Goal: Information Seeking & Learning: Learn about a topic

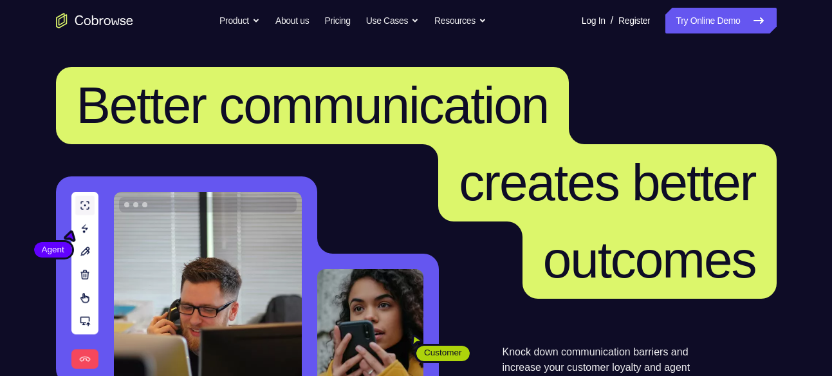
scroll to position [331, 0]
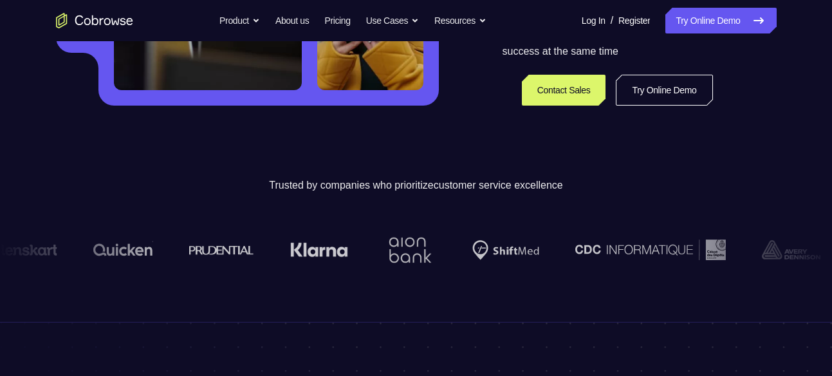
click at [655, 84] on link "Try Online Demo" at bounding box center [663, 90] width 96 height 31
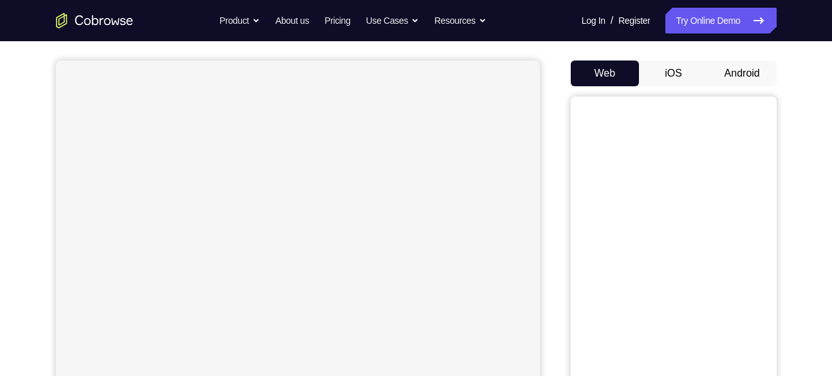
click at [733, 66] on button "Android" at bounding box center [741, 73] width 69 height 26
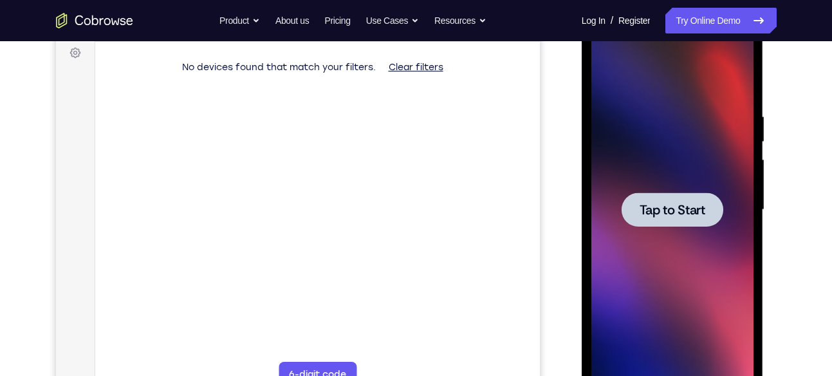
click at [679, 161] on div at bounding box center [672, 210] width 162 height 360
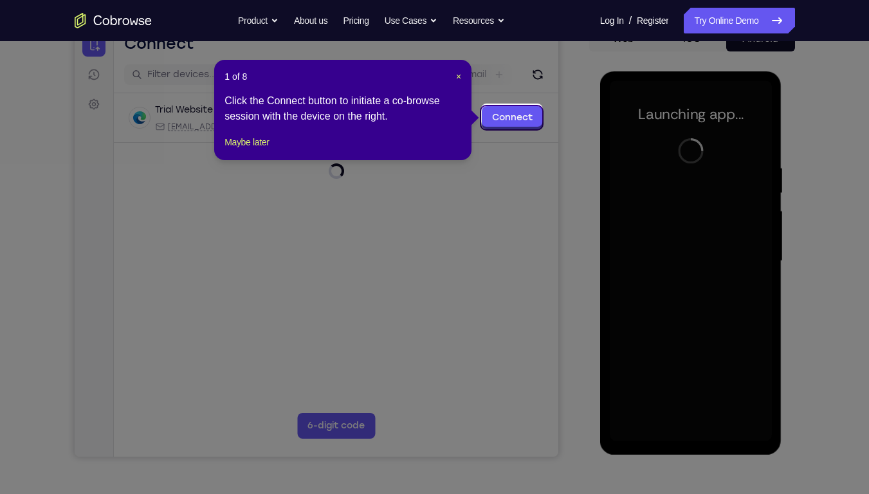
scroll to position [140, 0]
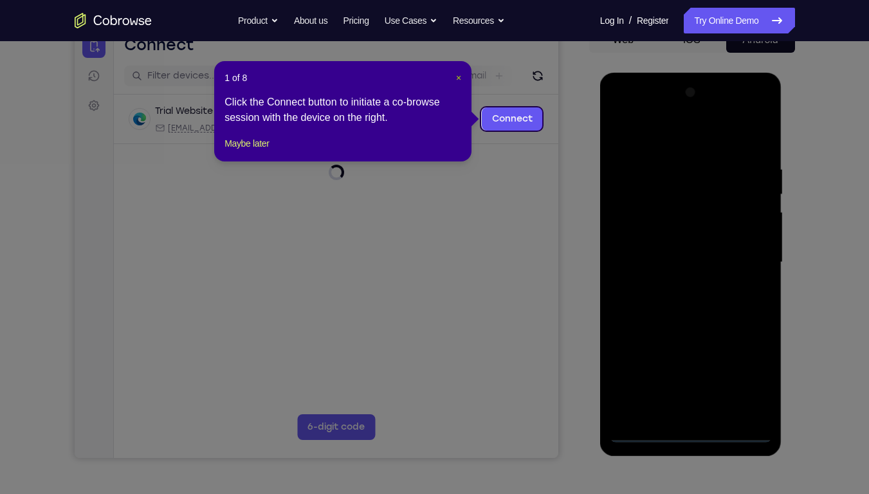
click at [459, 77] on span "×" at bounding box center [458, 78] width 5 height 10
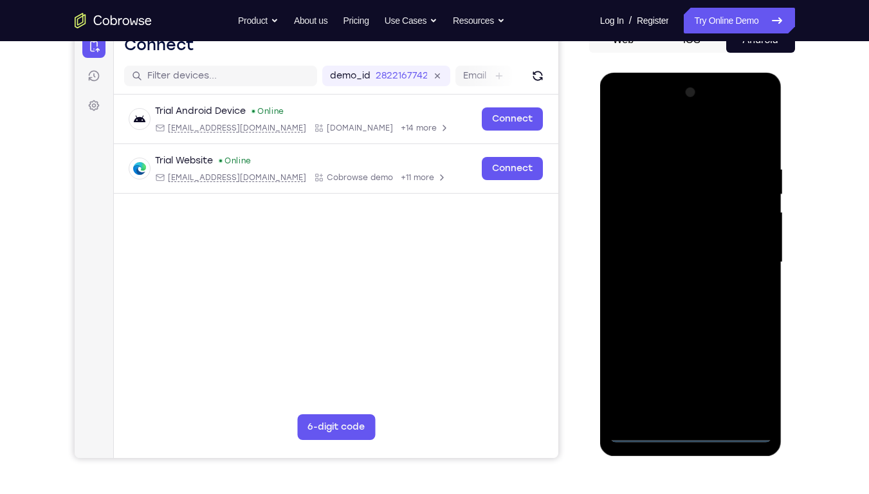
click at [695, 375] on div at bounding box center [691, 262] width 162 height 360
click at [747, 375] on div at bounding box center [691, 262] width 162 height 360
click at [679, 129] on div at bounding box center [691, 262] width 162 height 360
click at [747, 248] on div at bounding box center [691, 262] width 162 height 360
click at [672, 284] on div at bounding box center [691, 262] width 162 height 360
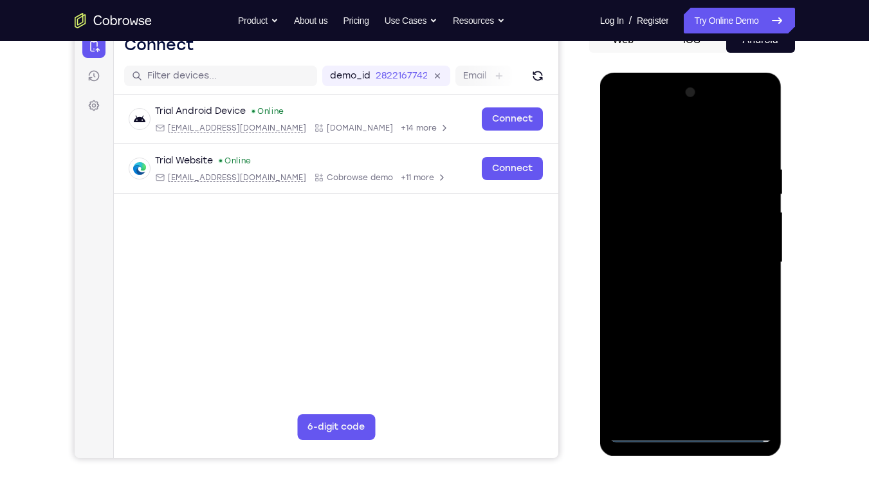
click at [693, 246] on div at bounding box center [691, 262] width 162 height 360
click at [682, 278] on div at bounding box center [691, 262] width 162 height 360
click at [700, 266] on div at bounding box center [691, 262] width 162 height 360
click at [689, 306] on div at bounding box center [691, 262] width 162 height 360
click at [693, 302] on div at bounding box center [691, 262] width 162 height 360
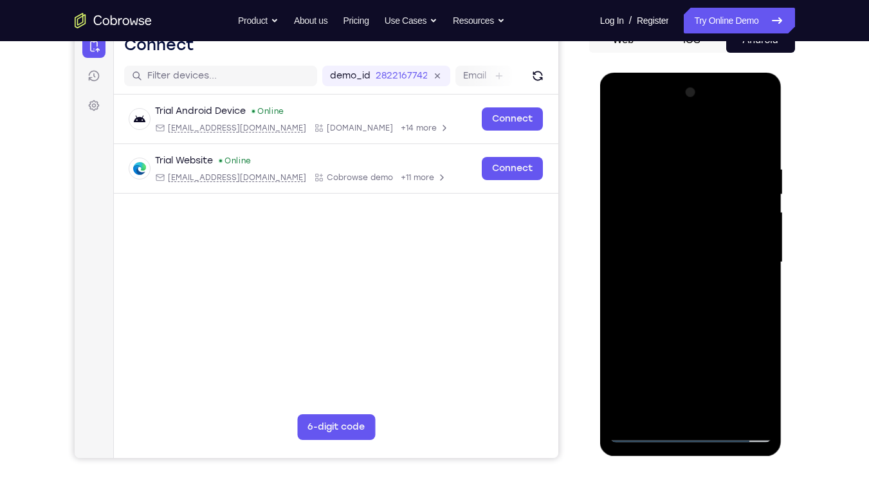
click at [695, 325] on div at bounding box center [691, 262] width 162 height 360
drag, startPoint x: 725, startPoint y: 367, endPoint x: 724, endPoint y: 309, distance: 57.9
click at [724, 309] on div at bounding box center [691, 262] width 162 height 360
click at [760, 267] on div at bounding box center [691, 262] width 162 height 360
click at [619, 266] on div at bounding box center [691, 262] width 162 height 360
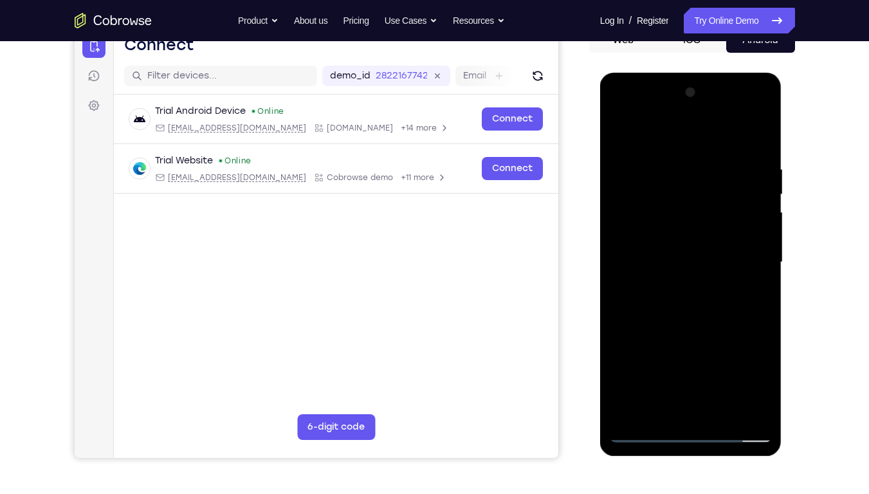
click at [762, 269] on div at bounding box center [691, 262] width 162 height 360
click at [763, 265] on div at bounding box center [691, 262] width 162 height 360
click at [763, 263] on div at bounding box center [691, 262] width 162 height 360
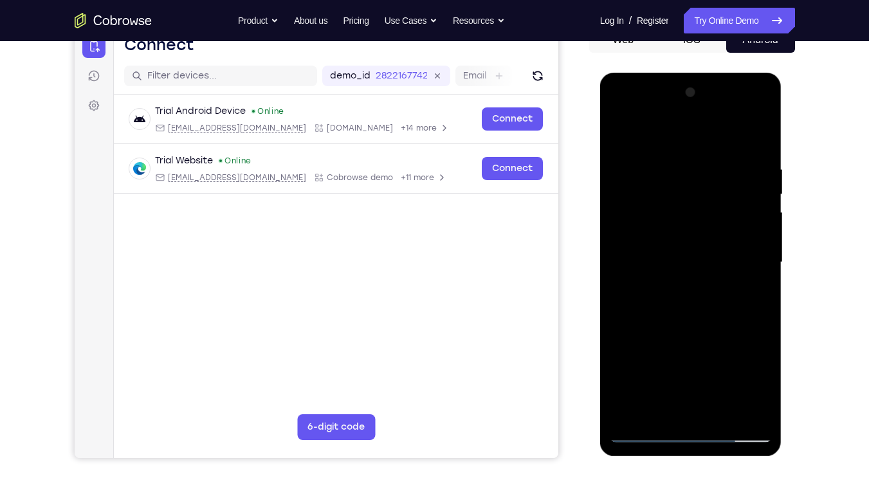
click at [763, 263] on div at bounding box center [691, 262] width 162 height 360
click at [763, 266] on div at bounding box center [691, 262] width 162 height 360
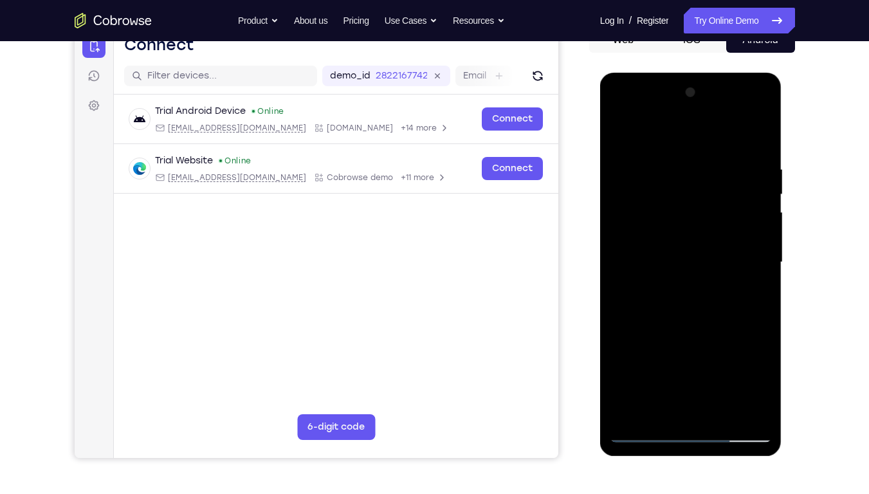
click at [763, 266] on div at bounding box center [691, 262] width 162 height 360
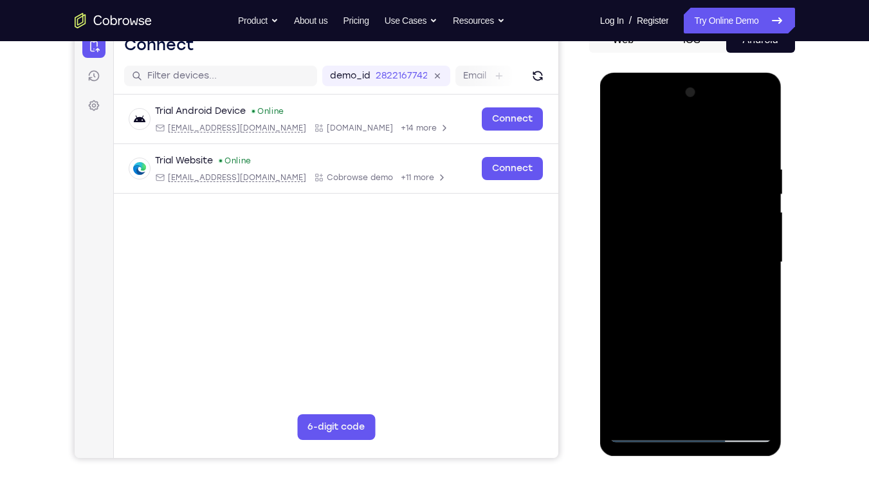
click at [763, 266] on div at bounding box center [691, 262] width 162 height 360
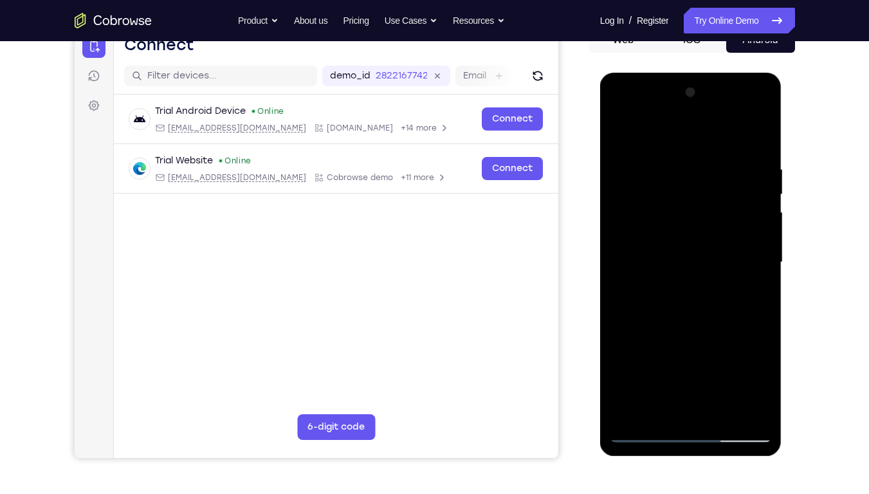
click at [763, 266] on div at bounding box center [691, 262] width 162 height 360
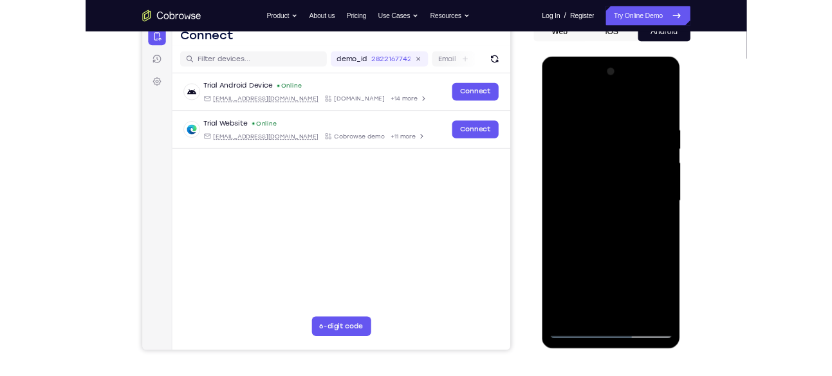
scroll to position [138, 0]
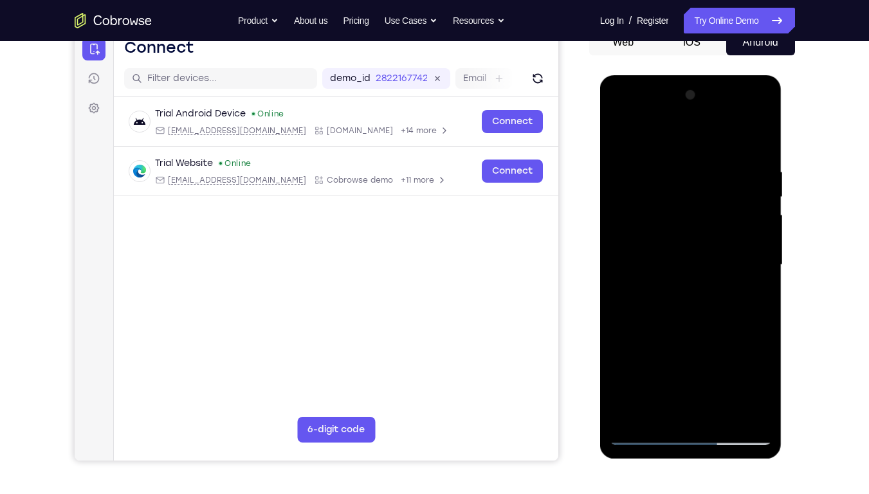
drag, startPoint x: 703, startPoint y: 329, endPoint x: 713, endPoint y: 203, distance: 125.8
click at [713, 203] on div at bounding box center [691, 265] width 162 height 360
drag, startPoint x: 704, startPoint y: 324, endPoint x: 709, endPoint y: 192, distance: 132.6
click at [709, 192] on div at bounding box center [691, 265] width 162 height 360
drag, startPoint x: 711, startPoint y: 319, endPoint x: 714, endPoint y: 170, distance: 149.2
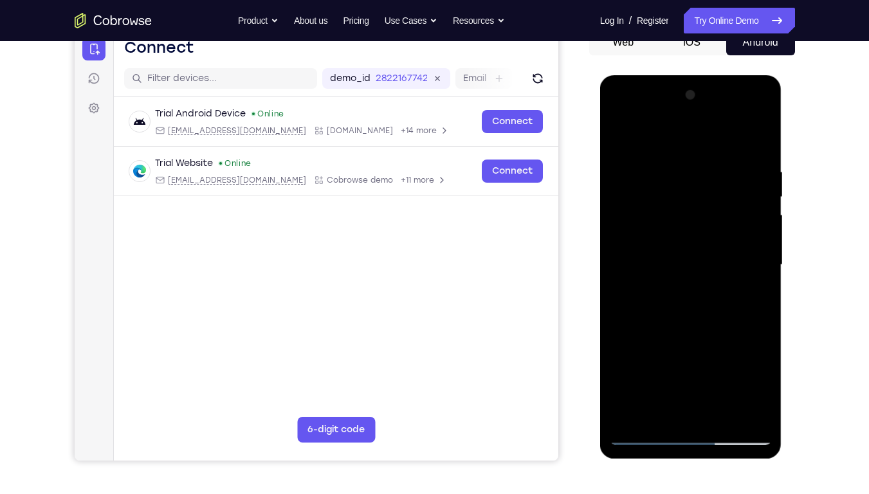
click at [714, 170] on div at bounding box center [691, 265] width 162 height 360
drag, startPoint x: 703, startPoint y: 297, endPoint x: 716, endPoint y: 191, distance: 106.9
click at [716, 191] on div at bounding box center [691, 265] width 162 height 360
click at [721, 375] on div at bounding box center [691, 265] width 162 height 360
click at [693, 336] on div at bounding box center [691, 265] width 162 height 360
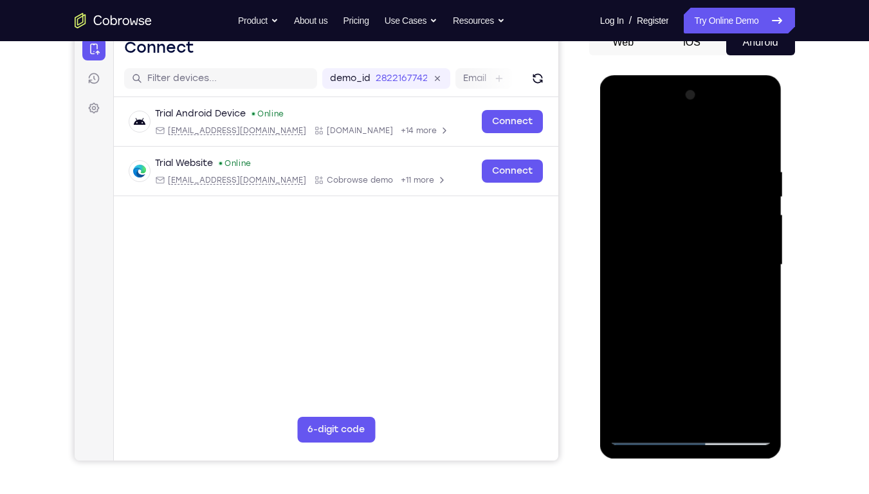
drag, startPoint x: 714, startPoint y: 203, endPoint x: 614, endPoint y: 212, distance: 100.8
click at [614, 212] on div at bounding box center [691, 265] width 162 height 360
drag, startPoint x: 712, startPoint y: 200, endPoint x: 628, endPoint y: 201, distance: 83.6
click at [628, 201] on div at bounding box center [691, 265] width 162 height 360
drag, startPoint x: 724, startPoint y: 200, endPoint x: 660, endPoint y: 201, distance: 64.3
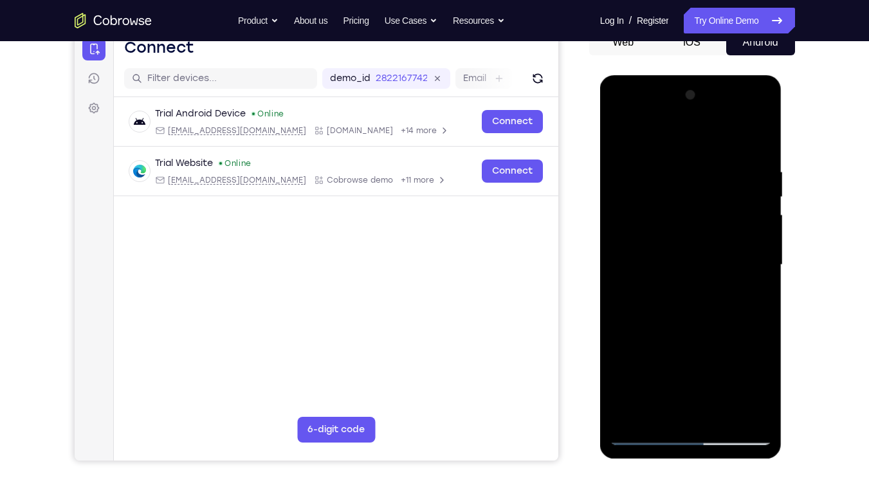
click at [660, 201] on div at bounding box center [691, 265] width 162 height 360
drag, startPoint x: 713, startPoint y: 198, endPoint x: 626, endPoint y: 201, distance: 86.9
click at [626, 201] on div at bounding box center [691, 265] width 162 height 360
click at [643, 375] on div at bounding box center [691, 265] width 162 height 360
drag, startPoint x: 702, startPoint y: 258, endPoint x: 691, endPoint y: 334, distance: 76.6
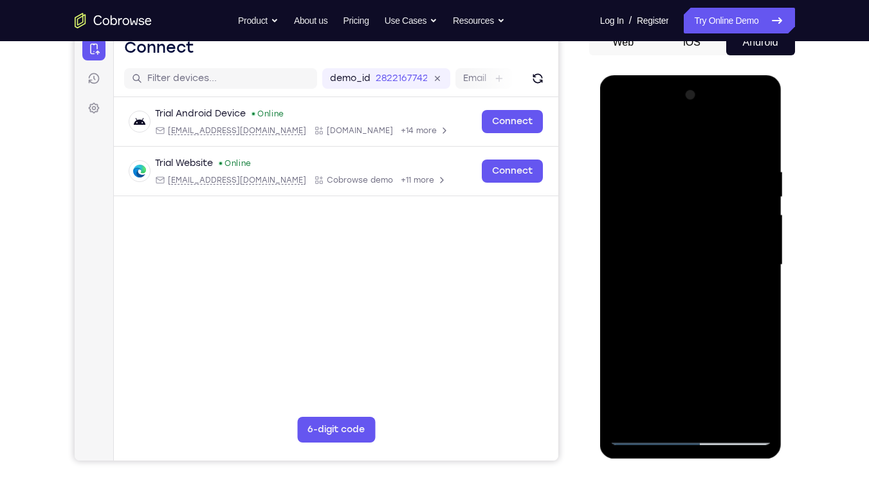
click at [691, 334] on div at bounding box center [691, 265] width 162 height 360
click at [760, 132] on div at bounding box center [691, 265] width 162 height 360
click at [619, 136] on div at bounding box center [691, 265] width 162 height 360
click at [755, 375] on div at bounding box center [691, 265] width 162 height 360
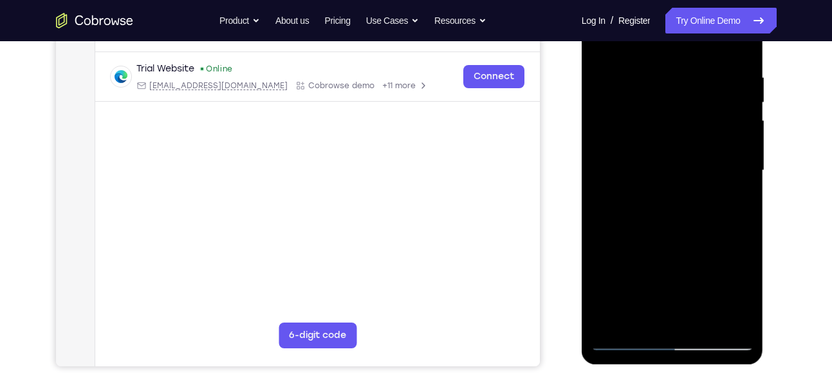
scroll to position [233, 0]
